Goal: Information Seeking & Learning: Learn about a topic

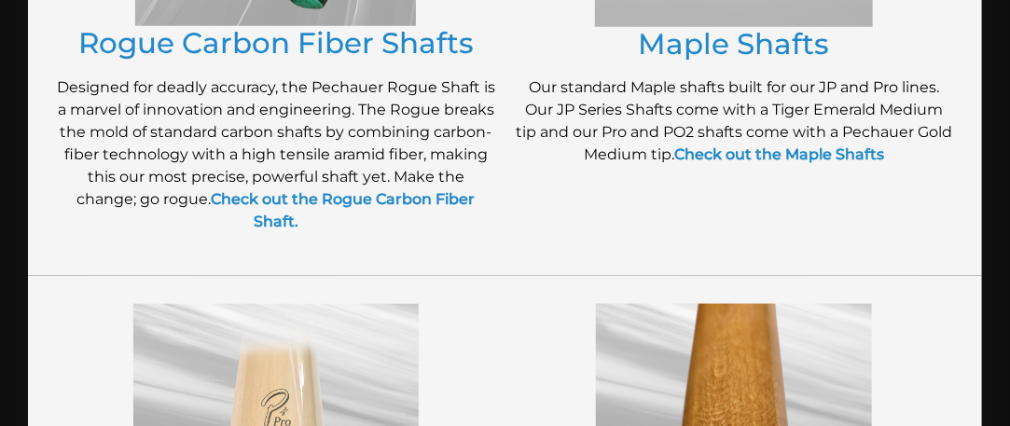
scroll to position [660, 0]
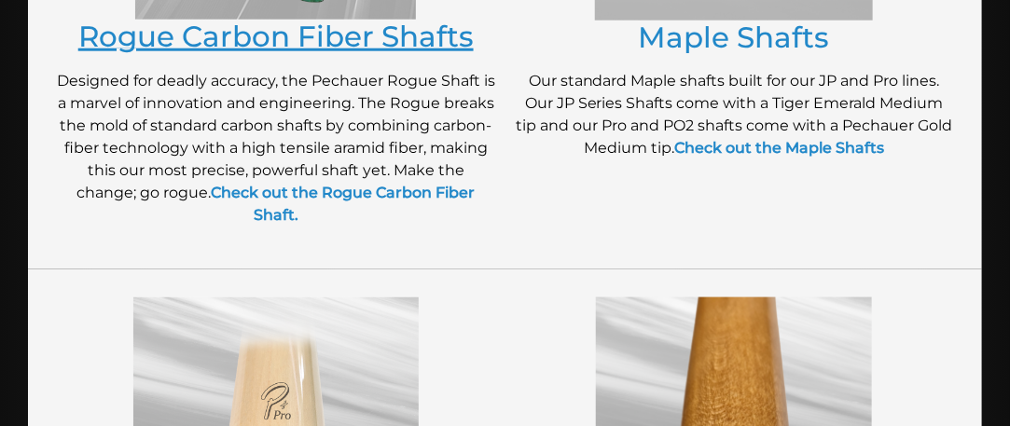
click at [258, 52] on link "Rogue Carbon Fiber Shafts" at bounding box center [275, 36] width 395 height 35
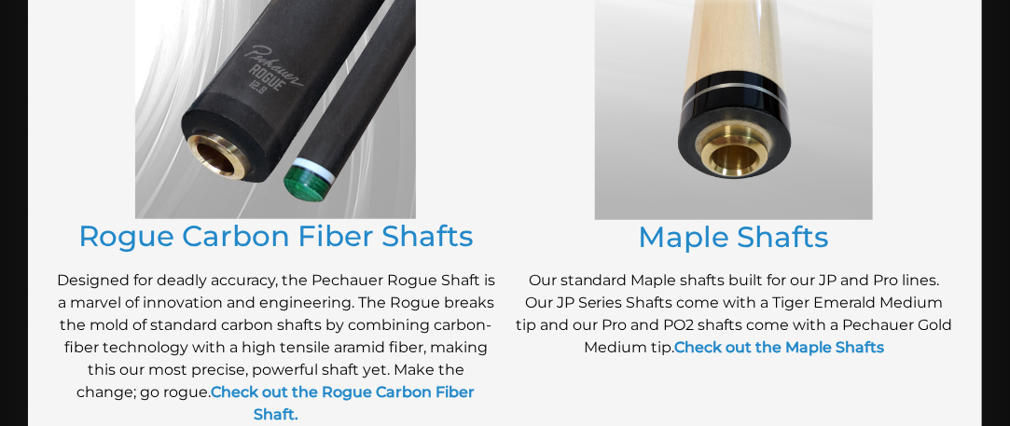
scroll to position [446, 0]
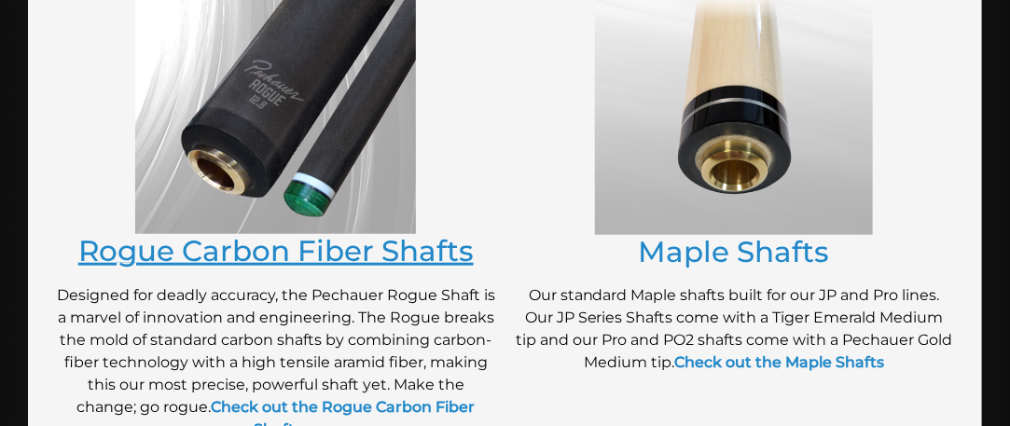
click at [328, 254] on link "Rogue Carbon Fiber Shafts" at bounding box center [275, 250] width 395 height 35
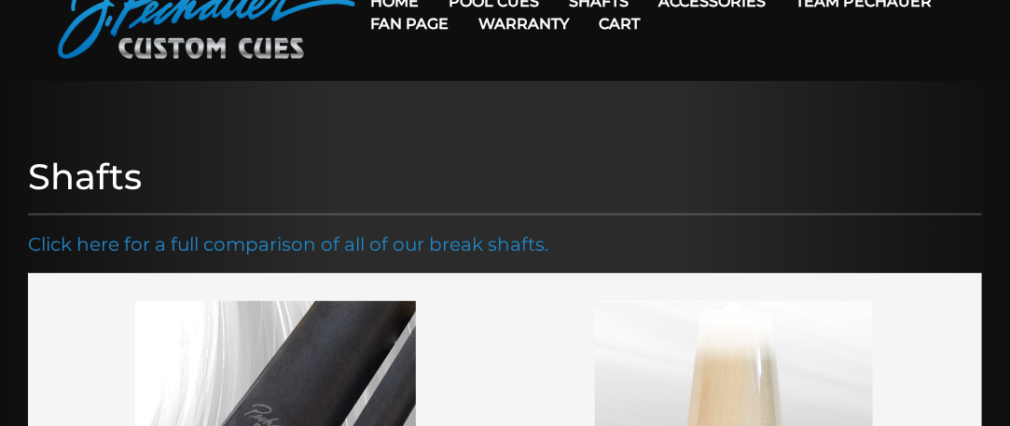
scroll to position [0, 0]
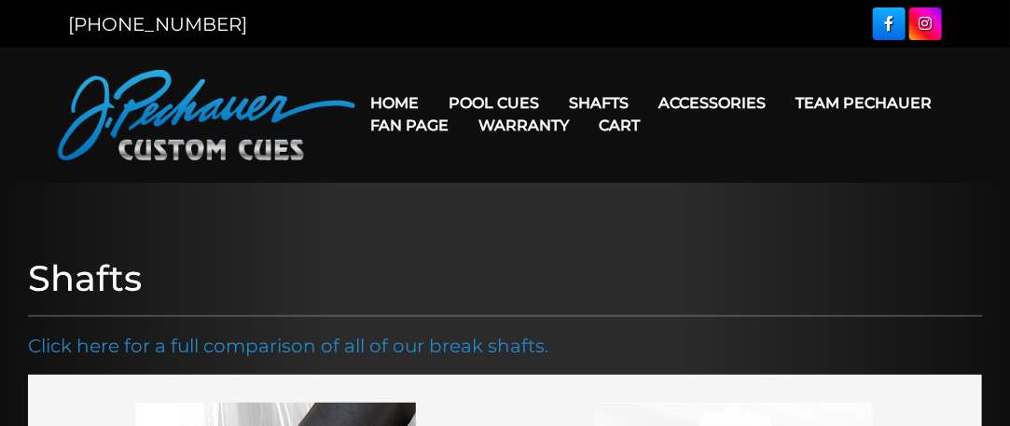
click at [780, 103] on link "Team Pechauer" at bounding box center [863, 103] width 166 height 48
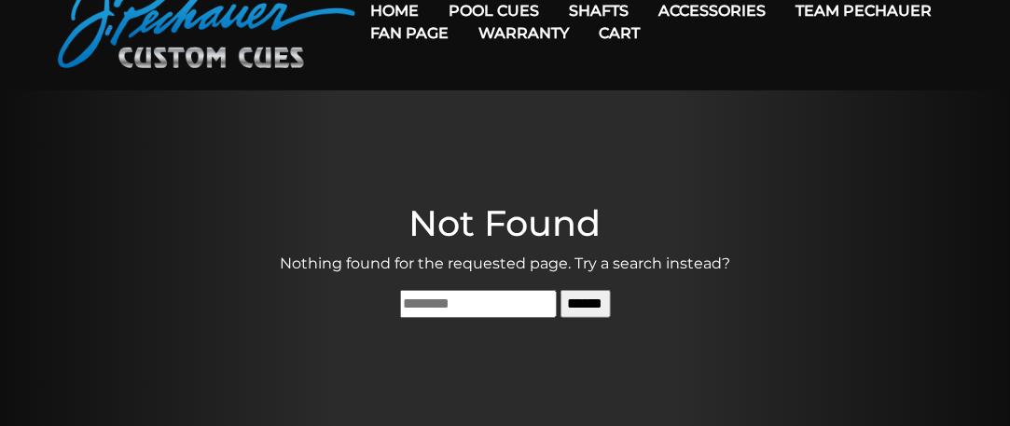
scroll to position [95, 0]
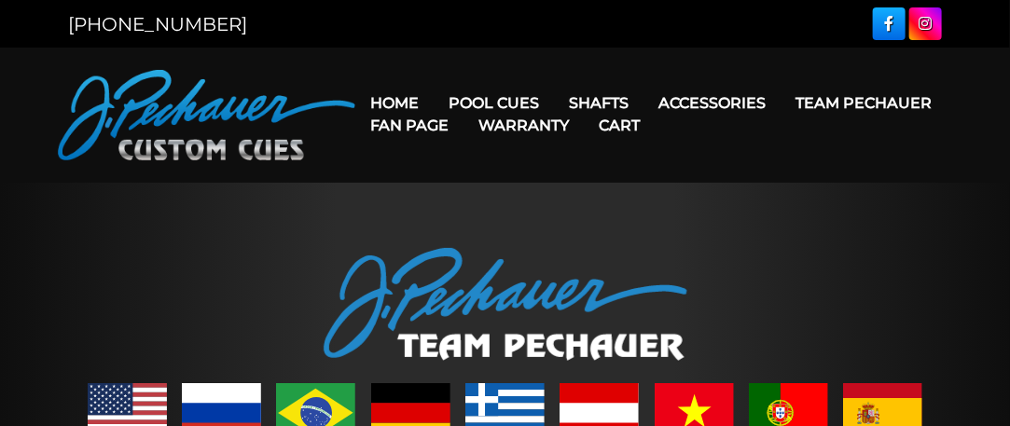
click at [463, 107] on link "Fan Page" at bounding box center [409, 126] width 108 height 48
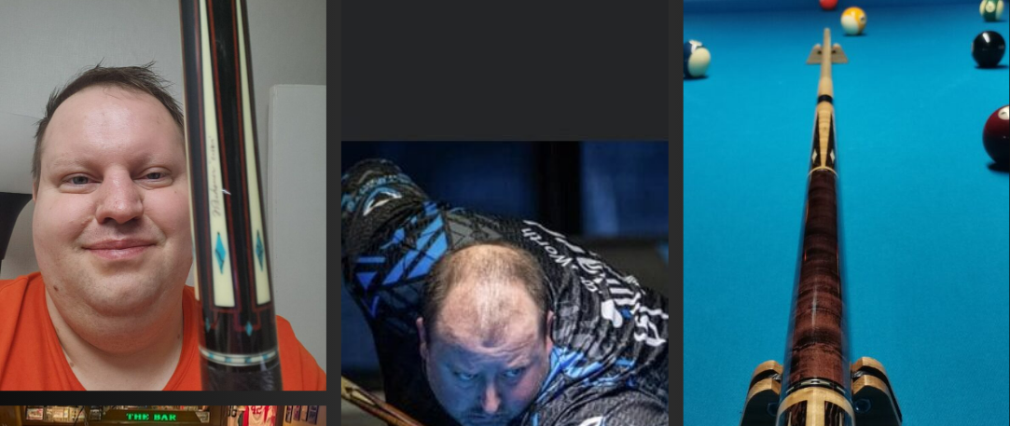
scroll to position [1437, 0]
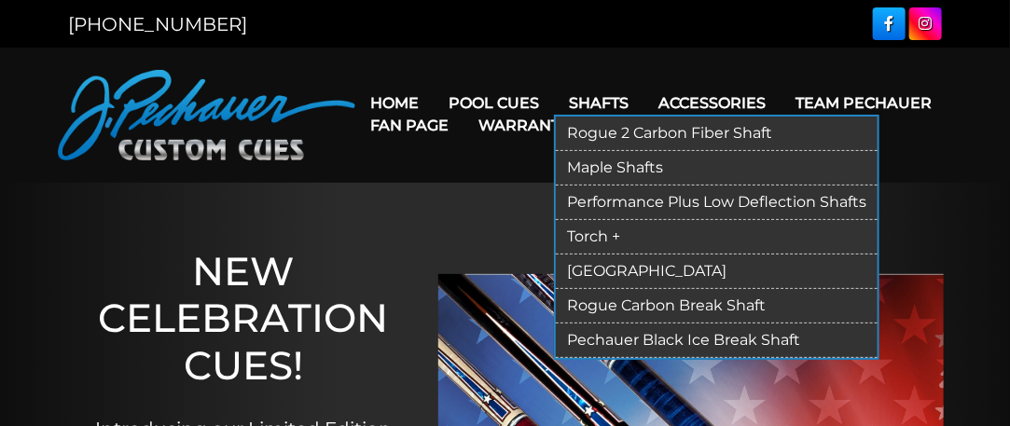
click at [620, 135] on link "Rogue 2 Carbon Fiber Shaft" at bounding box center [717, 134] width 322 height 34
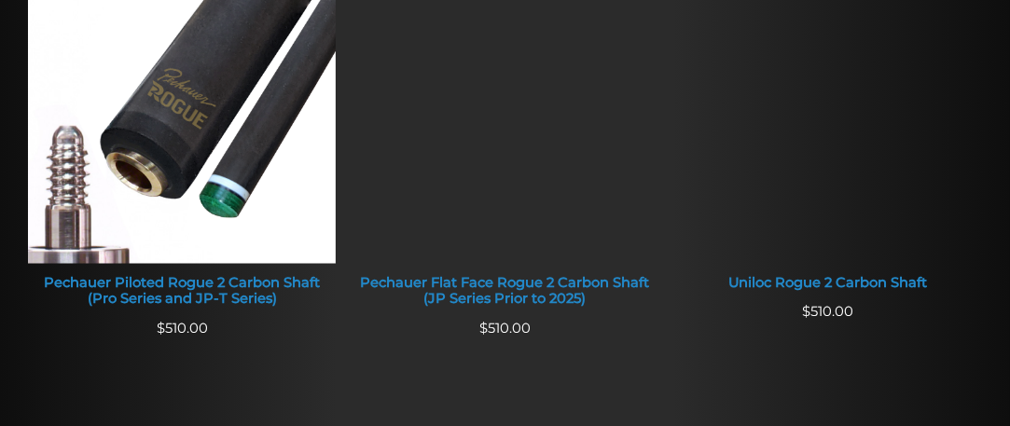
scroll to position [871, 0]
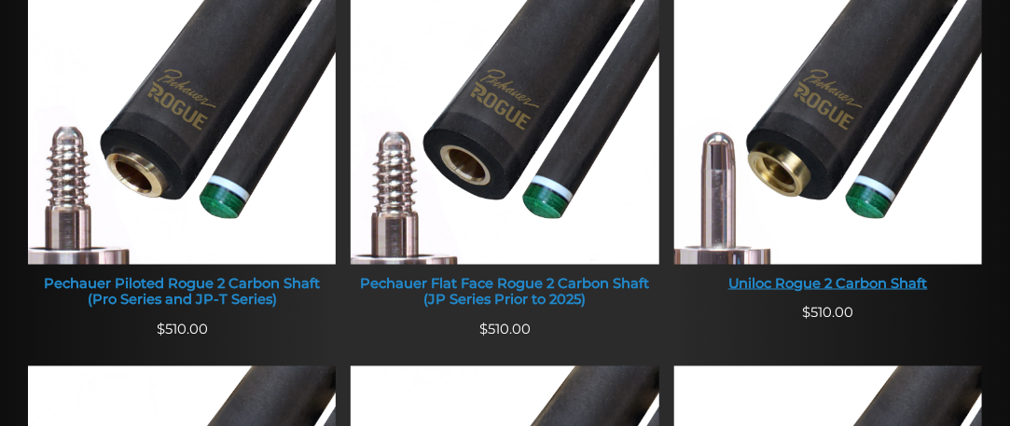
click at [835, 293] on div "Uniloc Rogue 2 Carbon Shaft" at bounding box center [828, 284] width 308 height 17
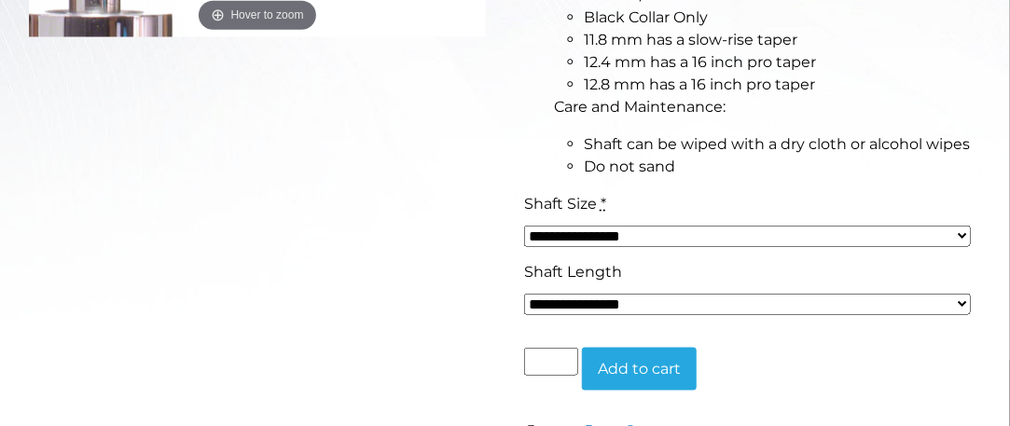
scroll to position [755, 0]
